Goal: Task Accomplishment & Management: Use online tool/utility

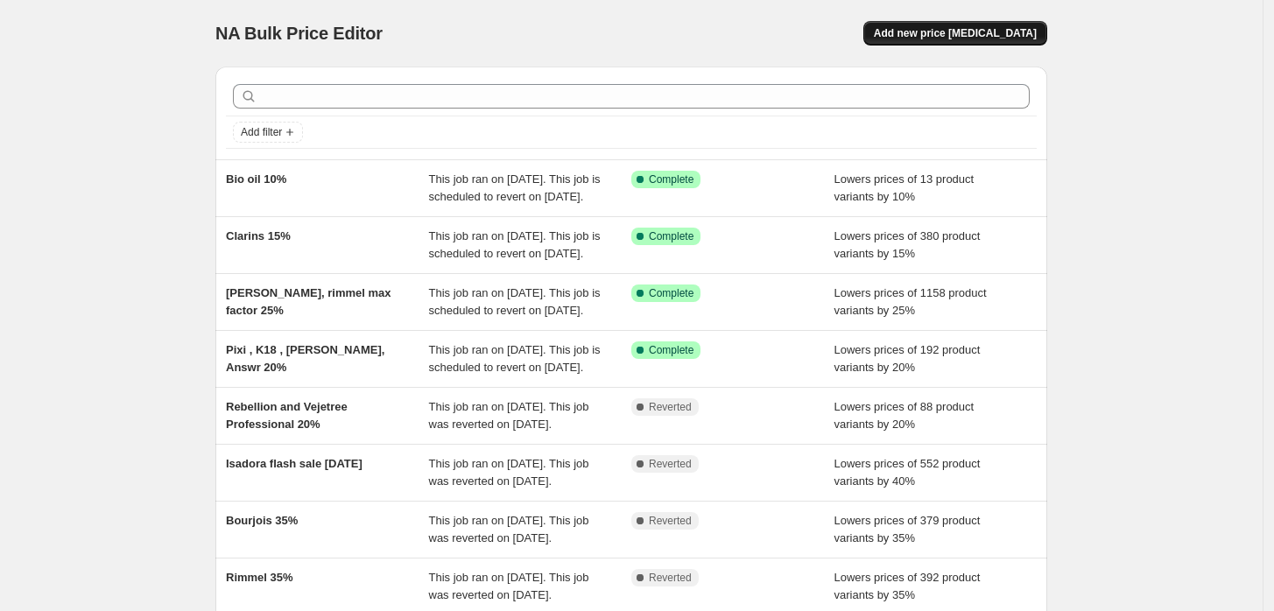
click at [936, 31] on span "Add new price [MEDICAL_DATA]" at bounding box center [955, 33] width 163 height 14
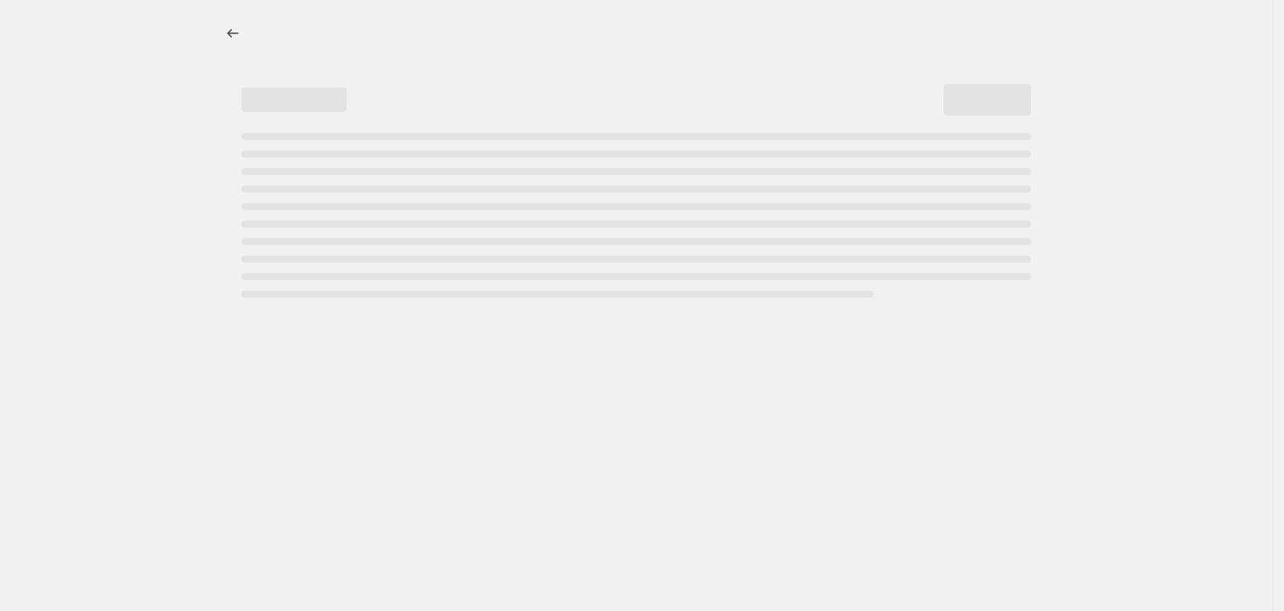
select select "percentage"
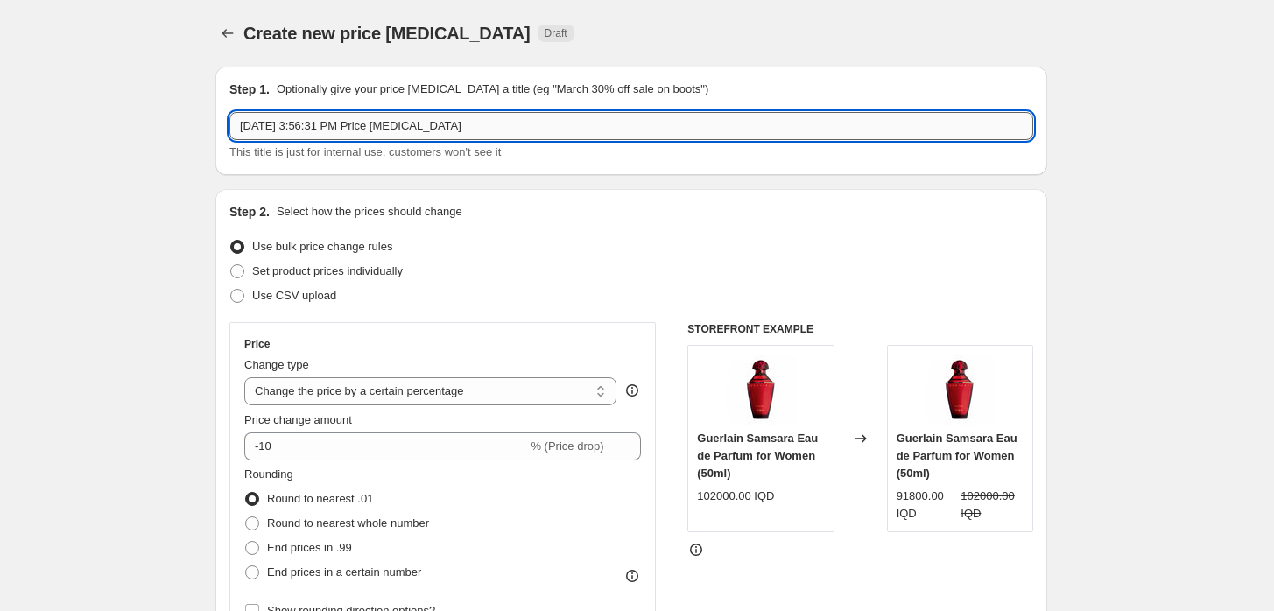
click at [363, 121] on input "[DATE] 3:56:31 PM Price [MEDICAL_DATA]" at bounding box center [631, 126] width 804 height 28
type input "essence liquidation 50%"
click at [287, 299] on span "Use CSV upload" at bounding box center [294, 295] width 84 height 13
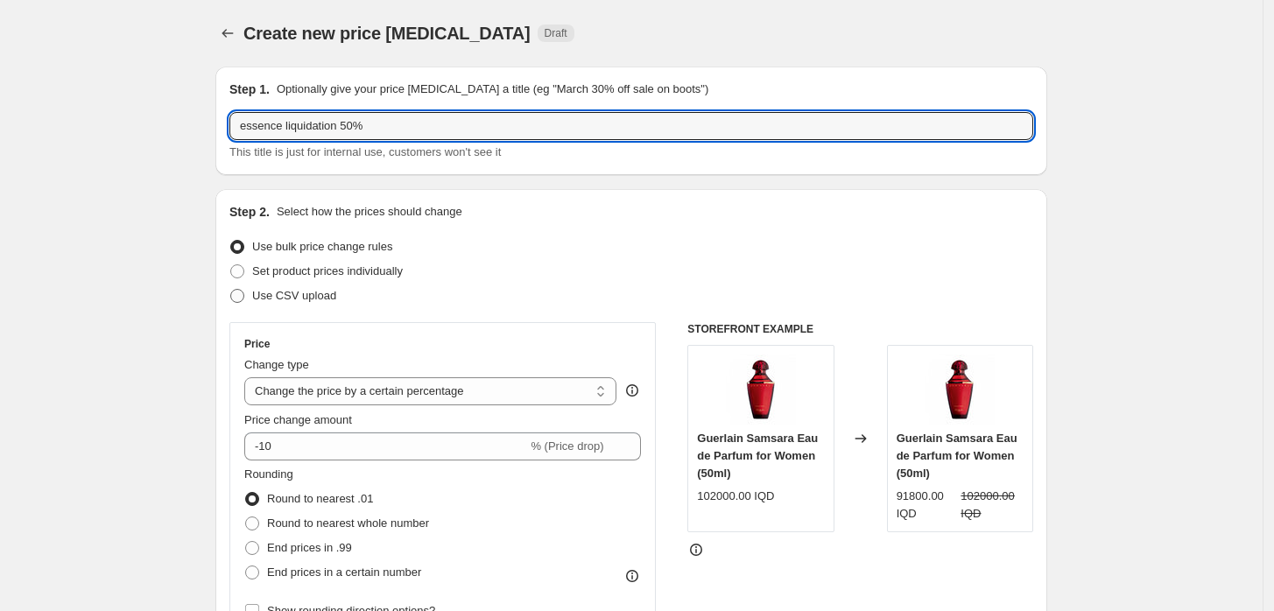
click at [231, 290] on input "Use CSV upload" at bounding box center [230, 289] width 1 height 1
radio input "true"
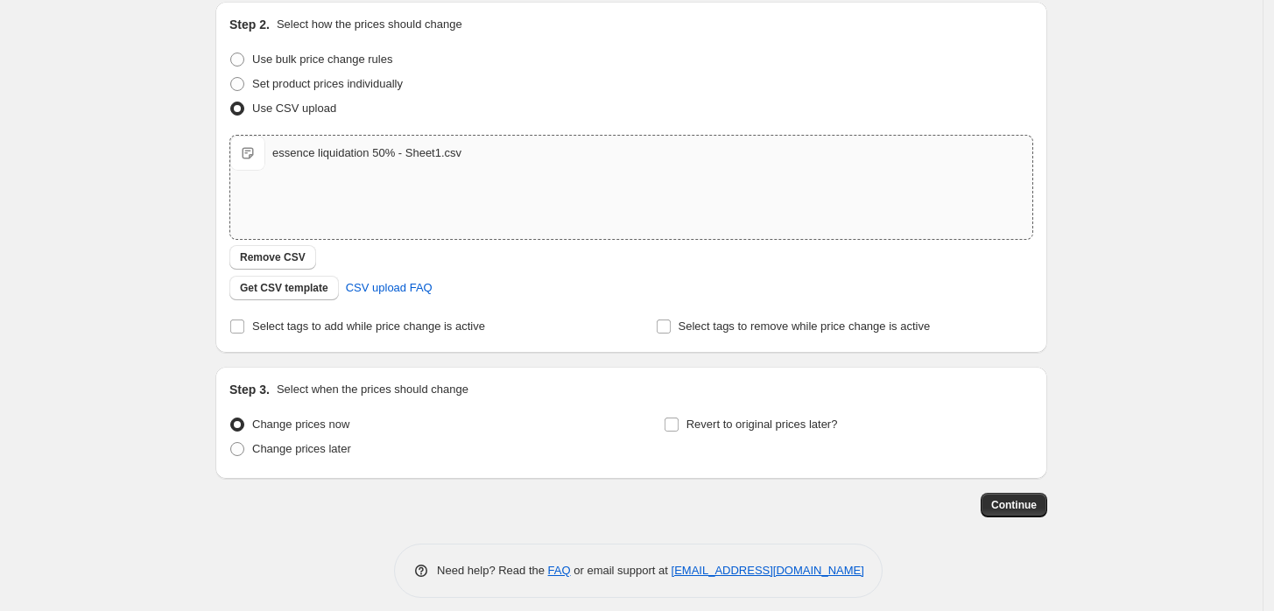
scroll to position [194, 0]
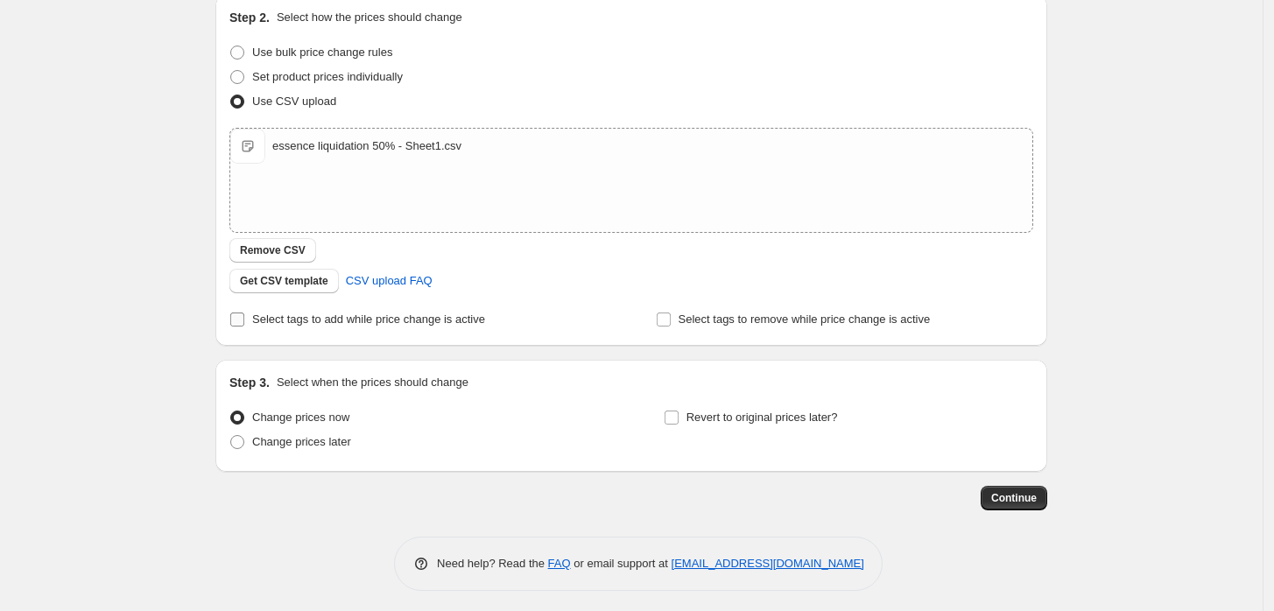
click at [414, 317] on span "Select tags to add while price change is active" at bounding box center [368, 318] width 233 height 13
click at [244, 317] on input "Select tags to add while price change is active" at bounding box center [237, 319] width 14 height 14
checkbox input "true"
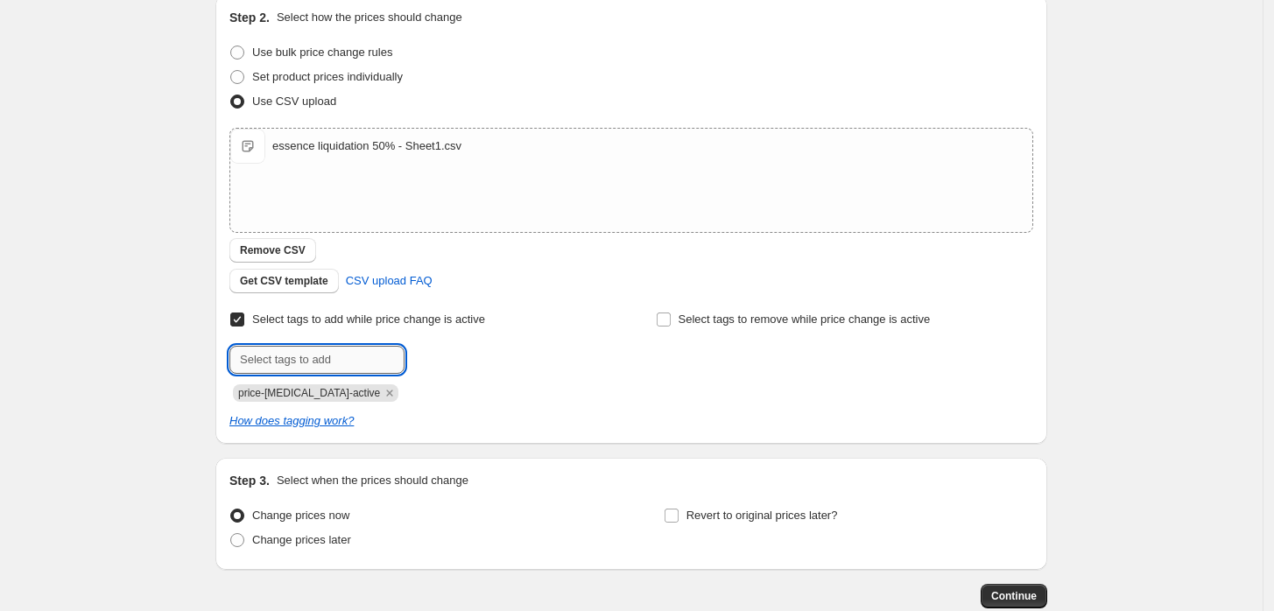
click at [375, 361] on input "text" at bounding box center [316, 360] width 175 height 28
type input "S"
type input "ESSLIQU50%"
click at [439, 352] on b "Add" at bounding box center [429, 358] width 20 height 12
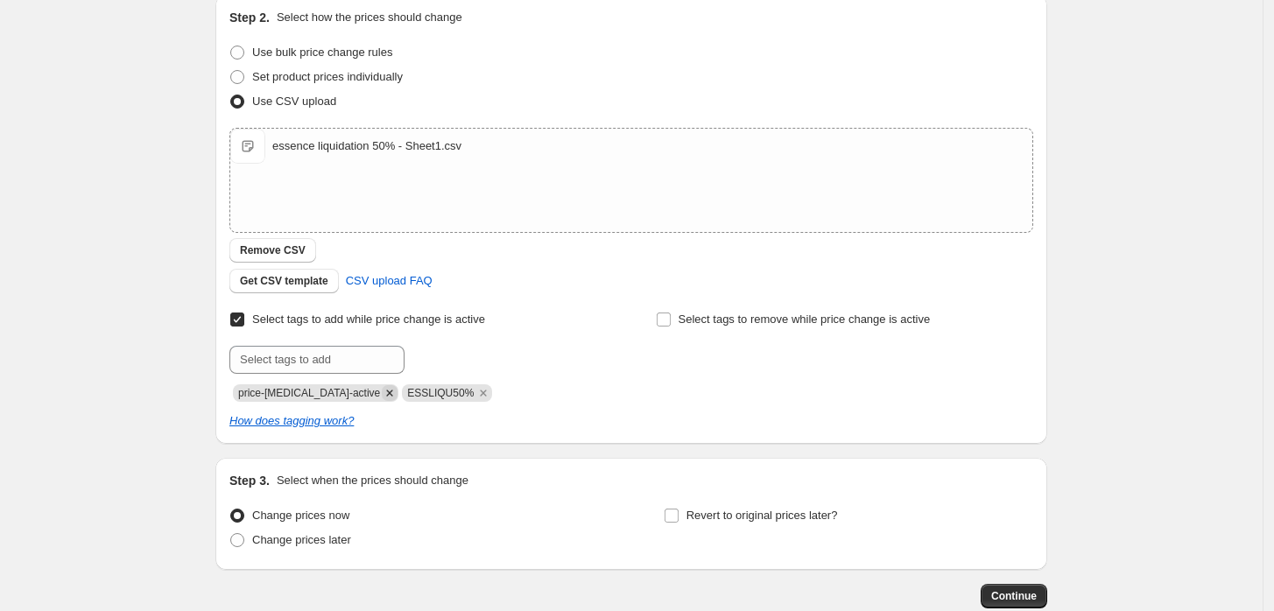
click at [387, 394] on icon "Remove price-change-job-active" at bounding box center [390, 393] width 6 height 6
click at [750, 521] on span "Revert to original prices later?" at bounding box center [761, 515] width 151 height 13
click at [678, 521] on input "Revert to original prices later?" at bounding box center [671, 516] width 14 height 14
checkbox input "true"
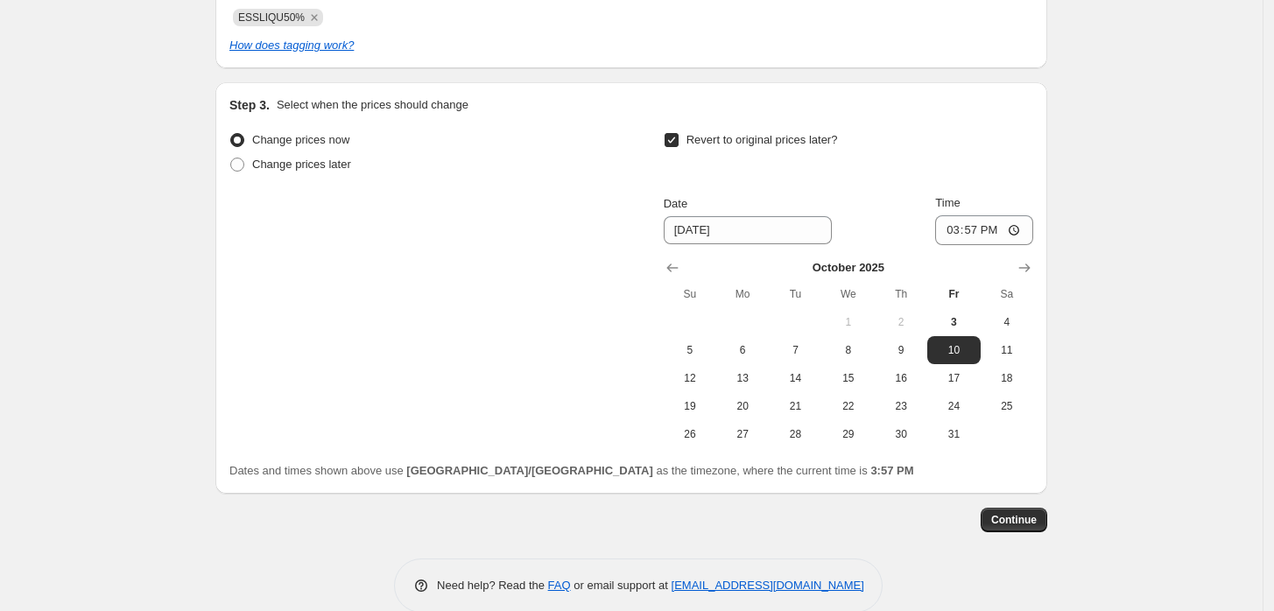
scroll to position [597, 0]
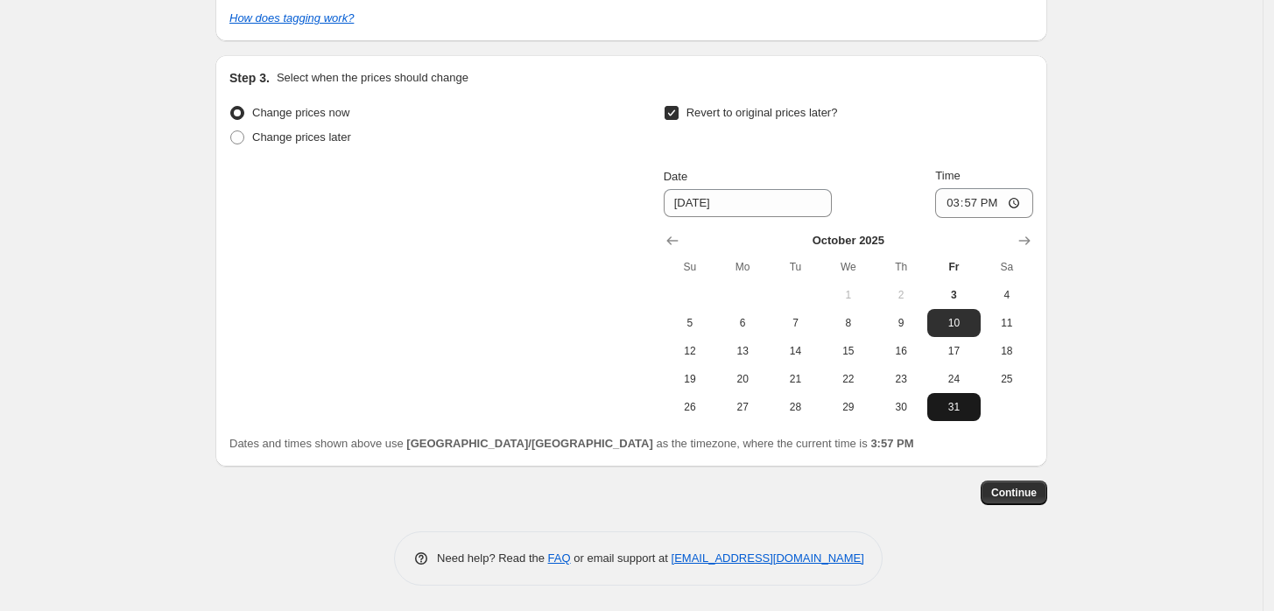
click at [944, 393] on button "31" at bounding box center [953, 407] width 53 height 28
type input "[DATE]"
click at [956, 207] on input "15:57" at bounding box center [984, 203] width 98 height 30
type input "23:59"
click at [1107, 116] on div "Create new price [MEDICAL_DATA]. This page is ready Create new price [MEDICAL_D…" at bounding box center [631, 7] width 1262 height 1209
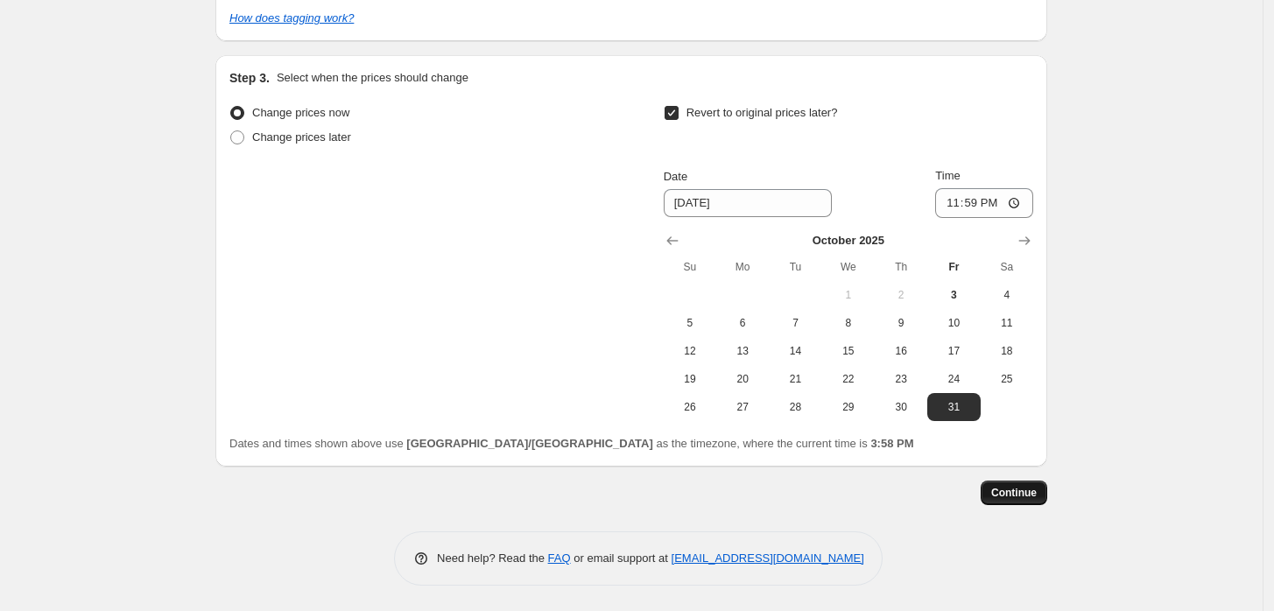
click at [1013, 492] on span "Continue" at bounding box center [1014, 493] width 46 height 14
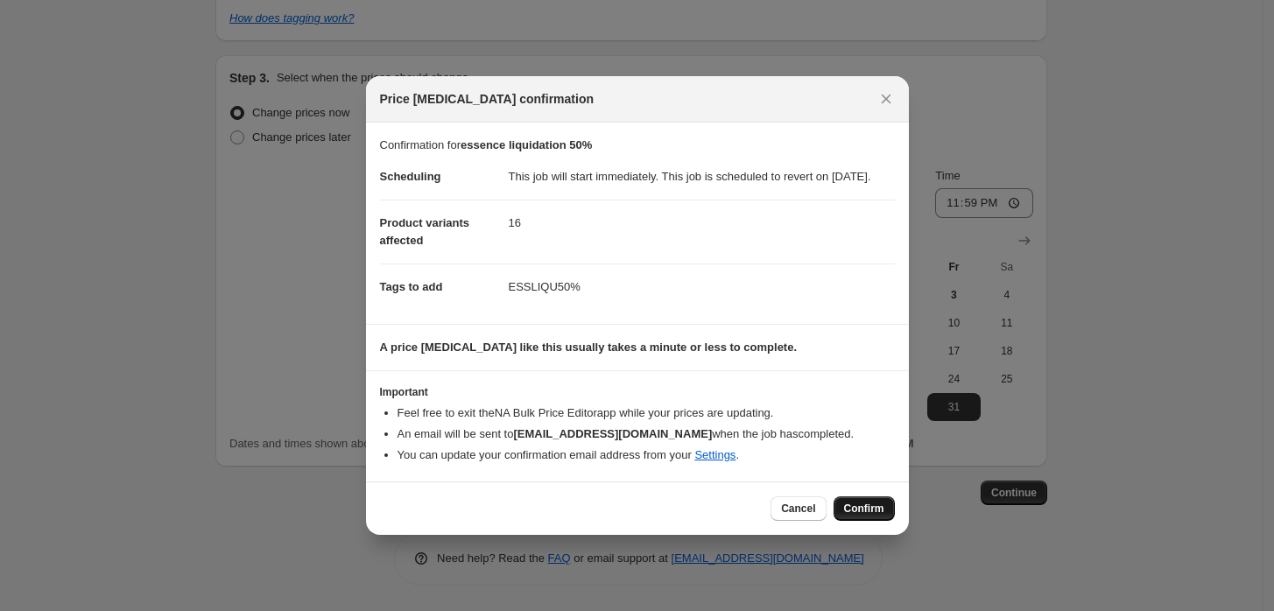
click at [875, 514] on span "Confirm" at bounding box center [864, 509] width 40 height 14
